Goal: Transaction & Acquisition: Book appointment/travel/reservation

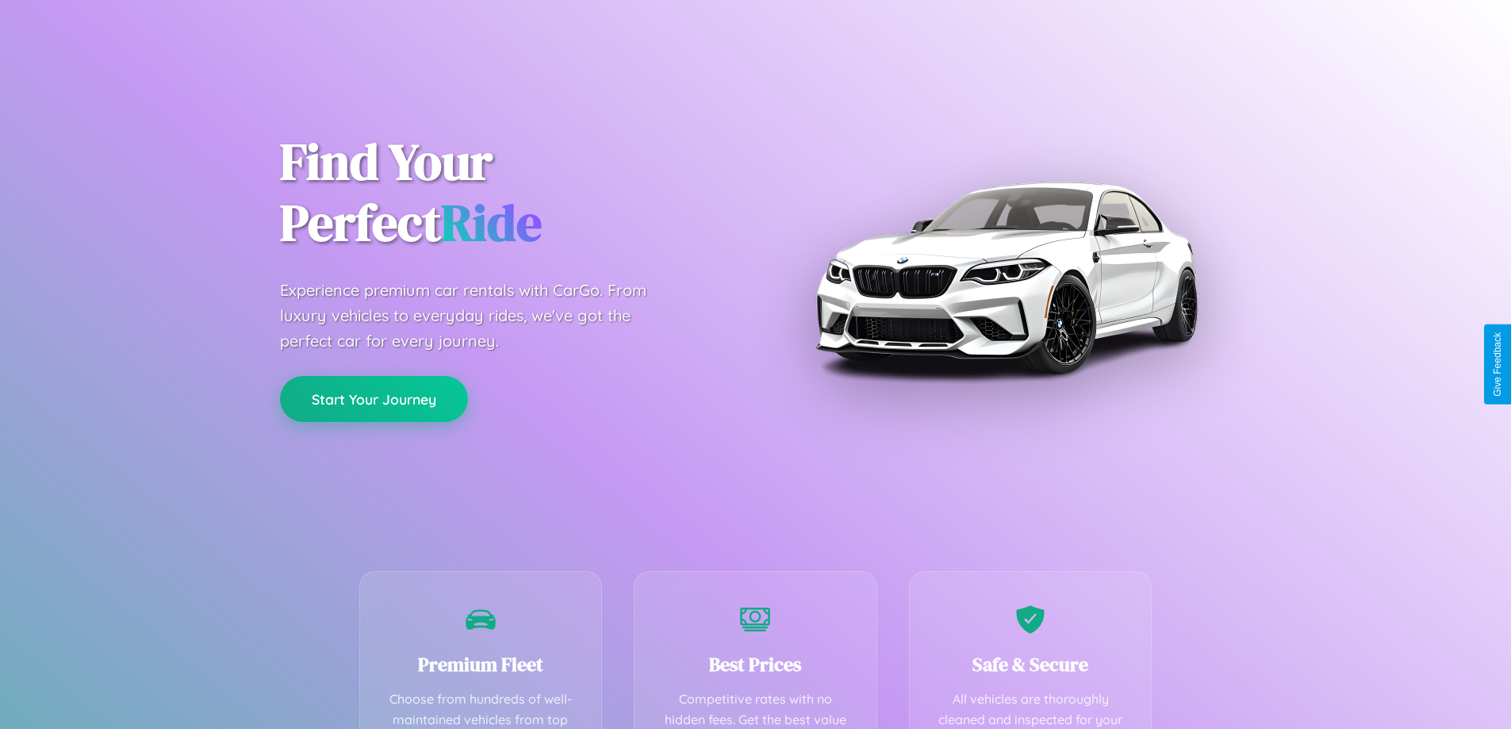
click at [374, 399] on button "Start Your Journey" at bounding box center [374, 399] width 188 height 46
click at [374, 398] on button "Start Your Journey" at bounding box center [374, 399] width 188 height 46
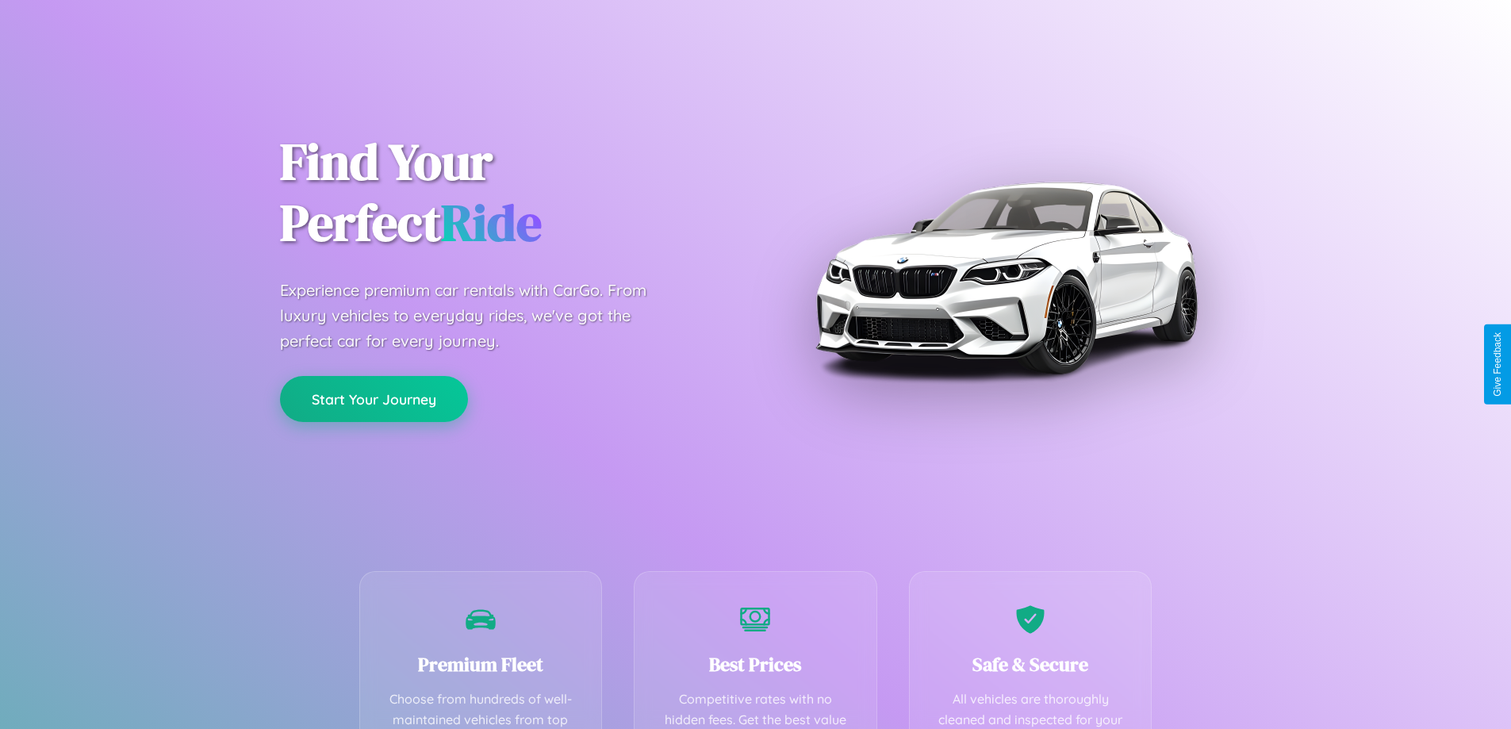
click at [374, 398] on button "Start Your Journey" at bounding box center [374, 399] width 188 height 46
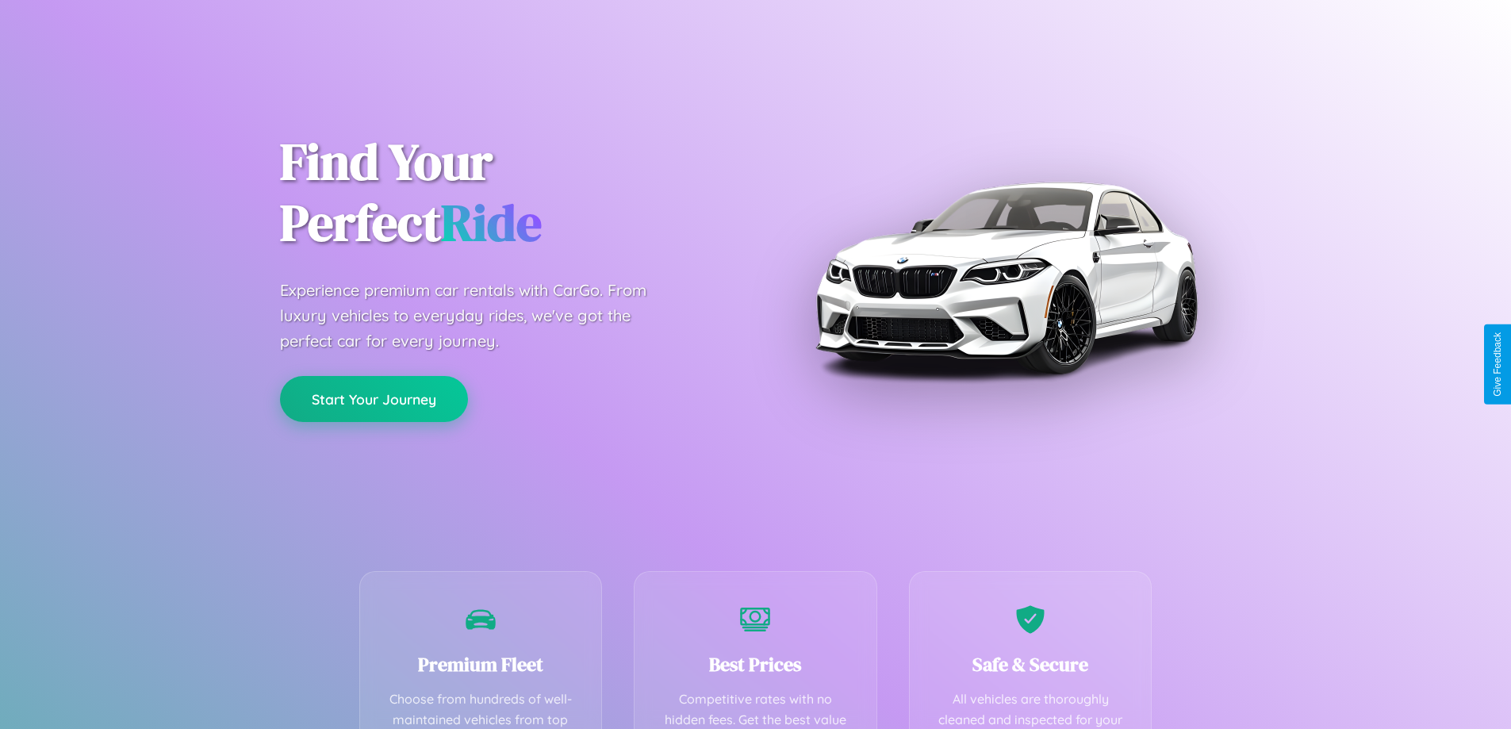
click at [374, 398] on button "Start Your Journey" at bounding box center [374, 399] width 188 height 46
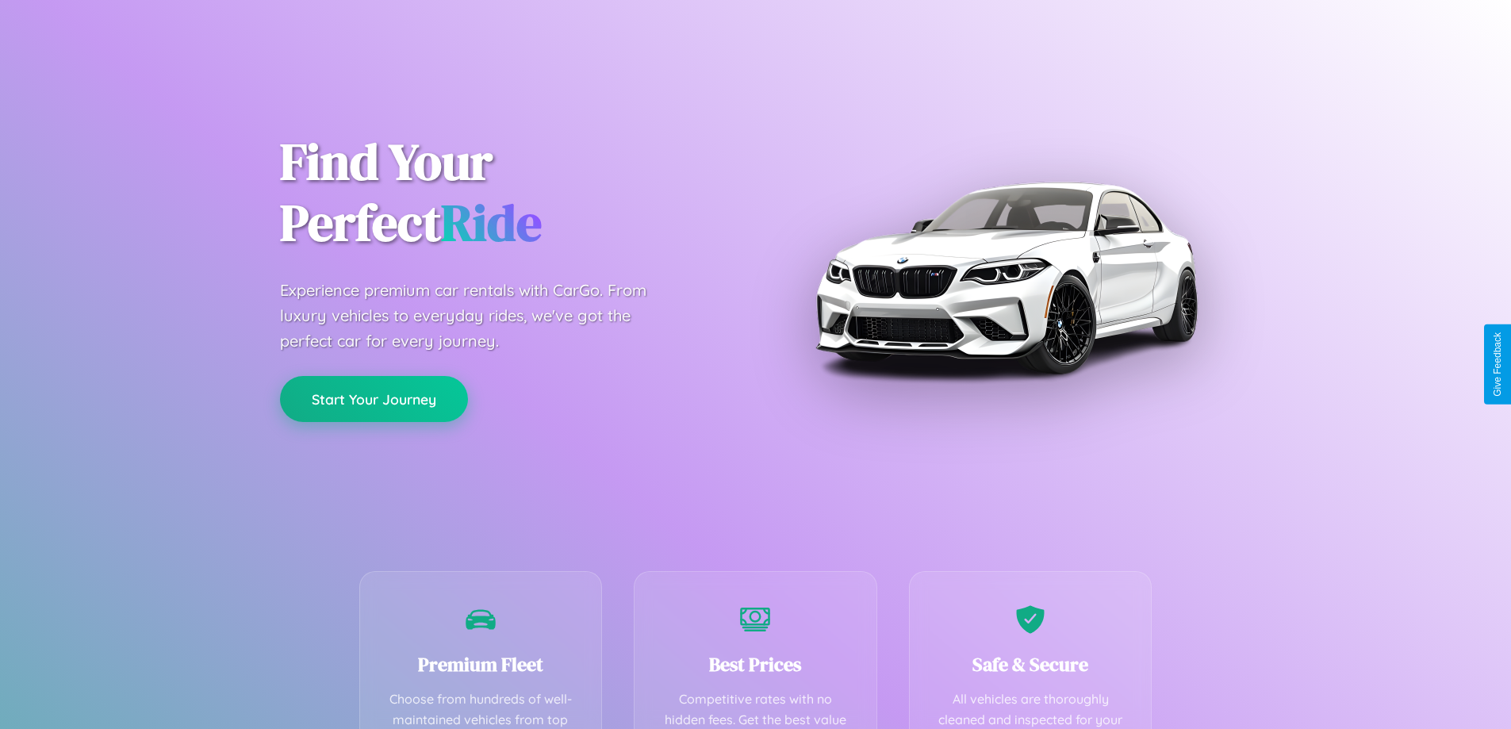
click at [374, 398] on button "Start Your Journey" at bounding box center [374, 399] width 188 height 46
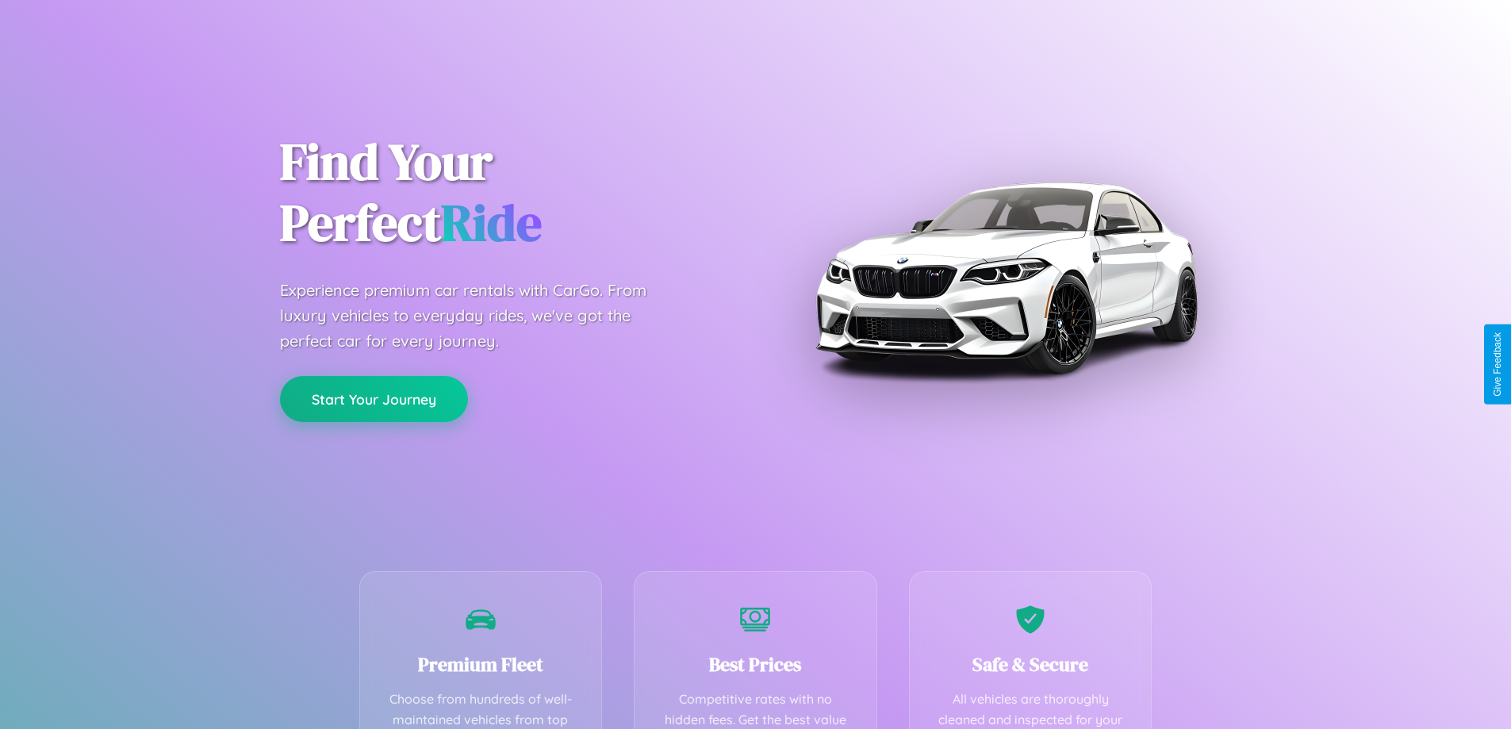
click at [374, 398] on button "Start Your Journey" at bounding box center [374, 399] width 188 height 46
